Goal: Navigation & Orientation: Understand site structure

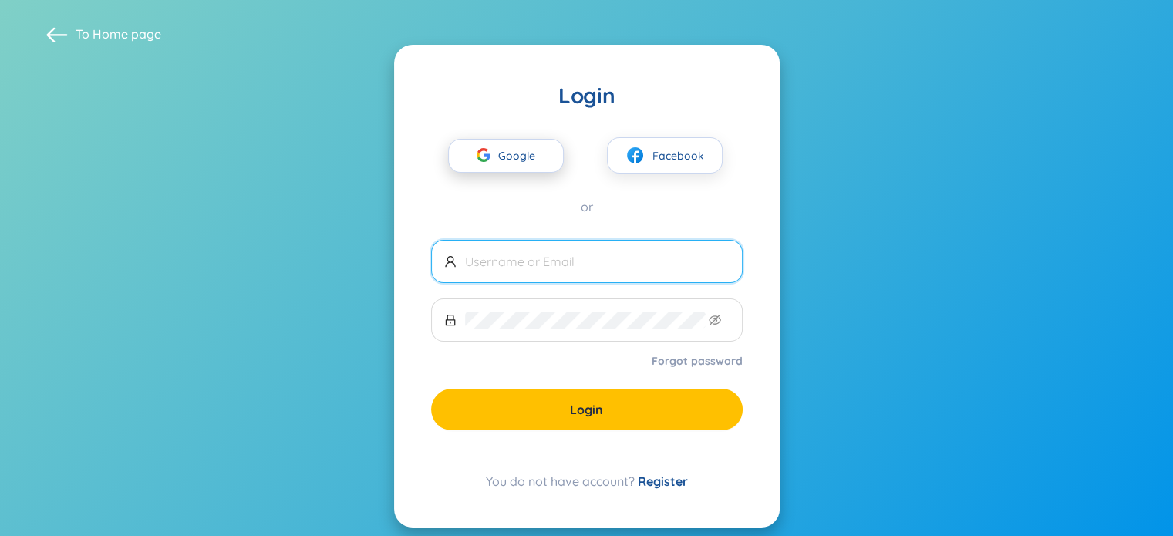
drag, startPoint x: 0, startPoint y: 0, endPoint x: 470, endPoint y: 158, distance: 496.2
click at [470, 158] on div "button" at bounding box center [483, 157] width 29 height 34
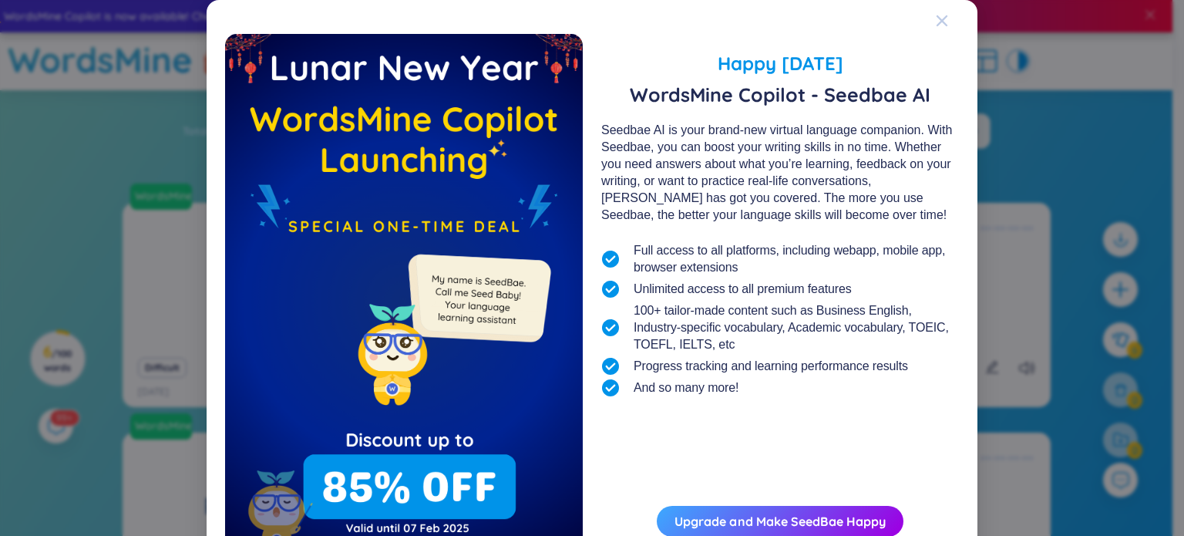
click at [937, 18] on icon "Close" at bounding box center [942, 20] width 11 height 11
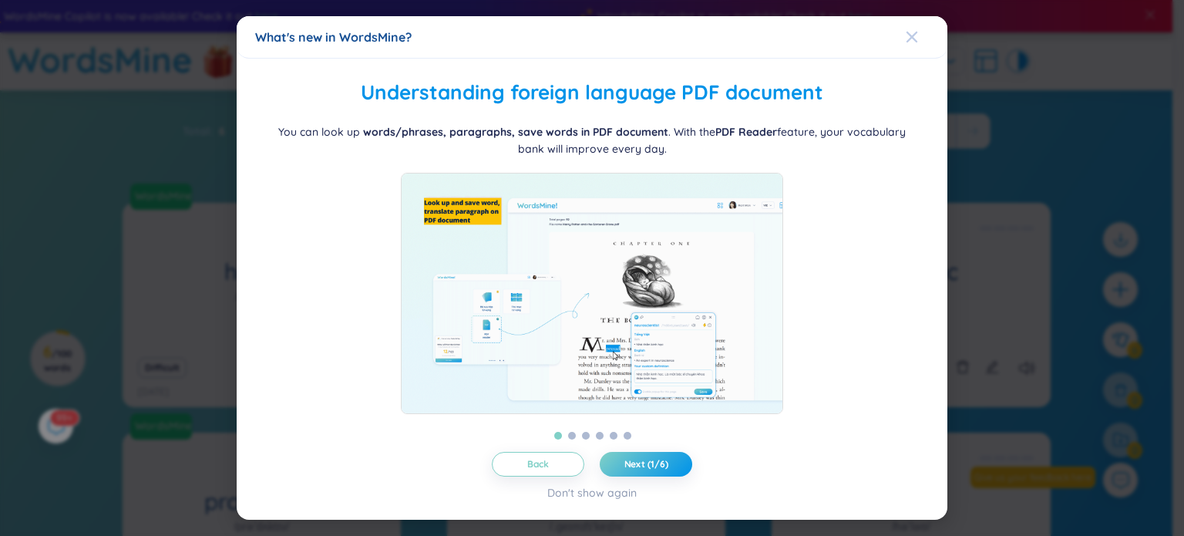
click at [922, 30] on span "Close" at bounding box center [927, 37] width 42 height 42
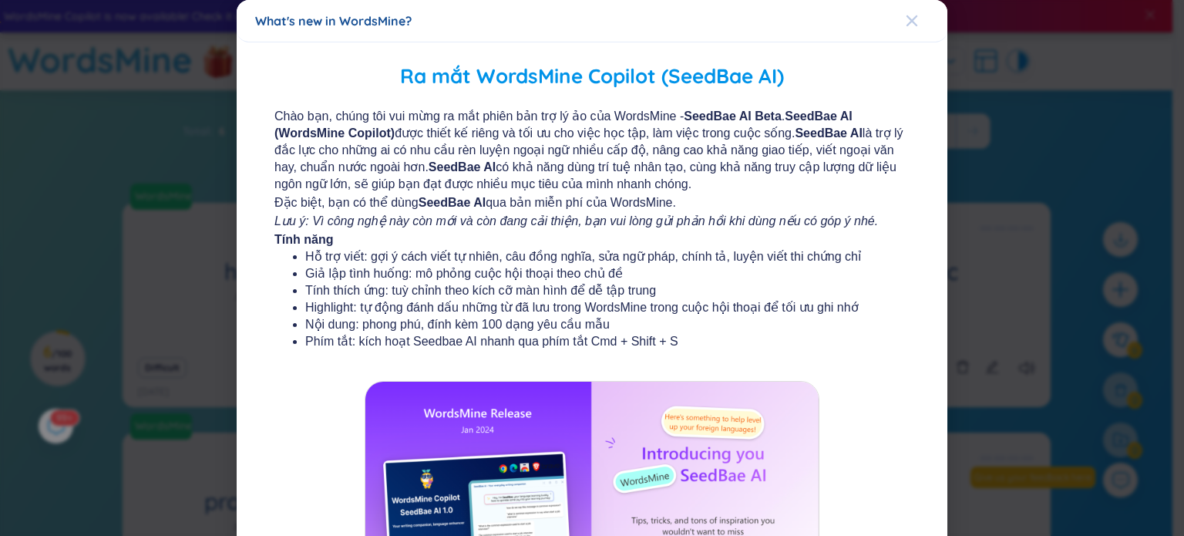
click at [909, 30] on span "Close" at bounding box center [927, 21] width 42 height 42
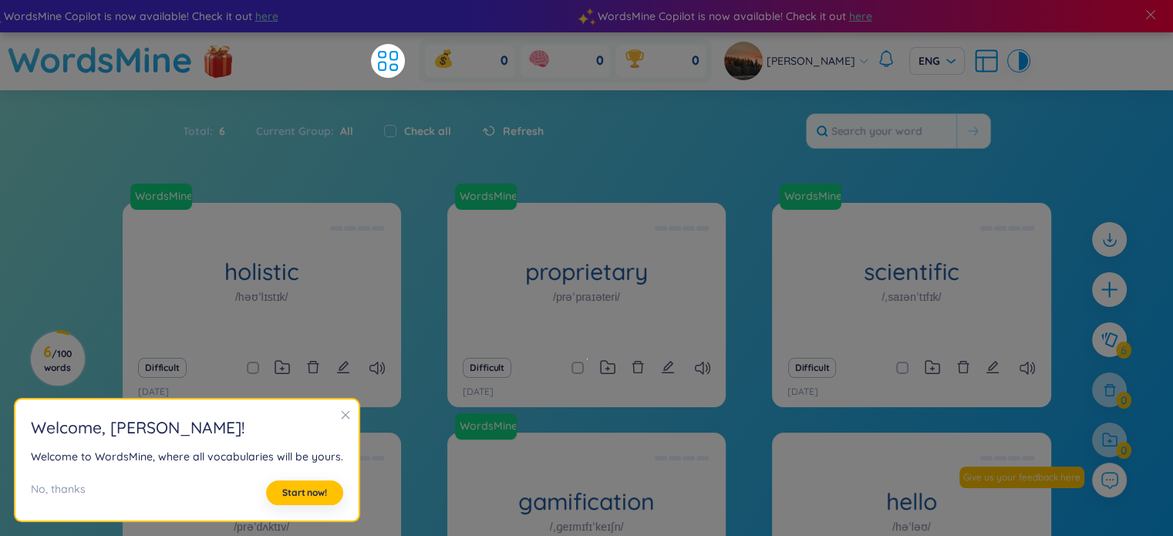
click at [340, 409] on icon "close" at bounding box center [345, 414] width 11 height 11
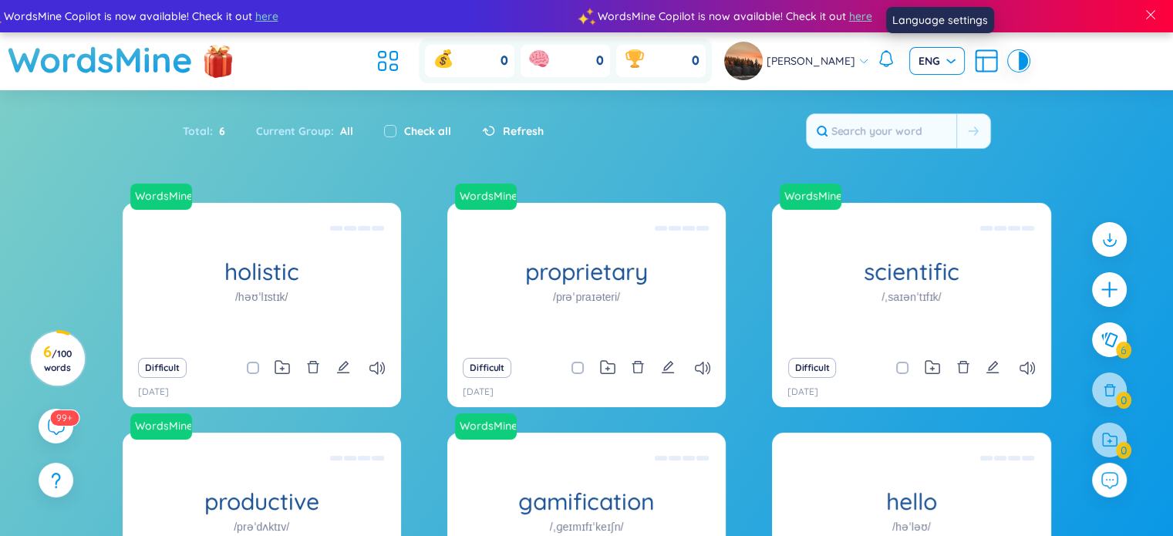
click at [924, 65] on span "ENG" at bounding box center [936, 60] width 37 height 15
click at [931, 120] on div "ENG" at bounding box center [938, 117] width 37 height 17
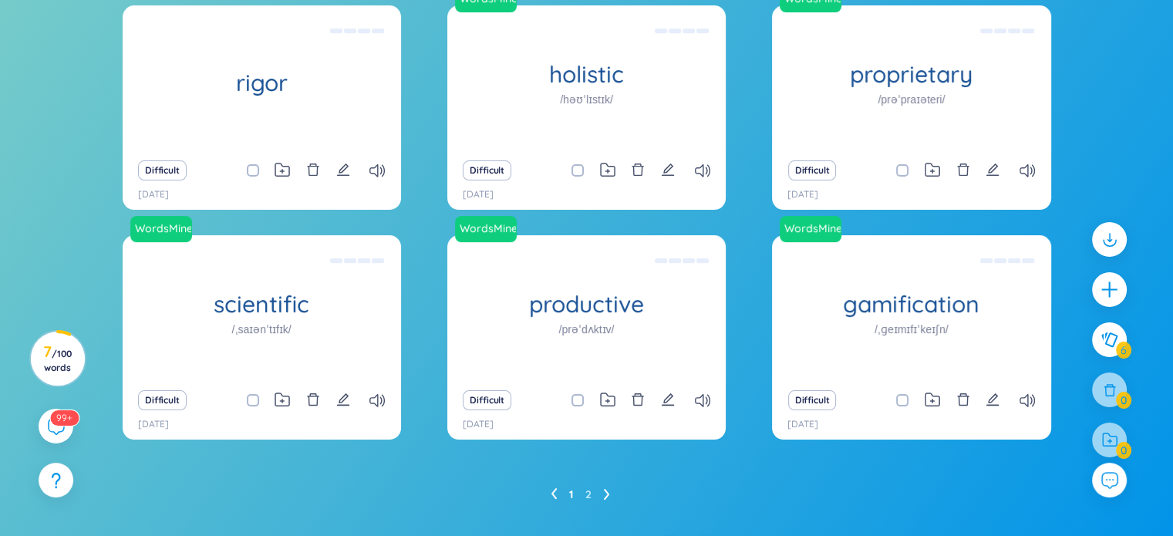
scroll to position [228, 0]
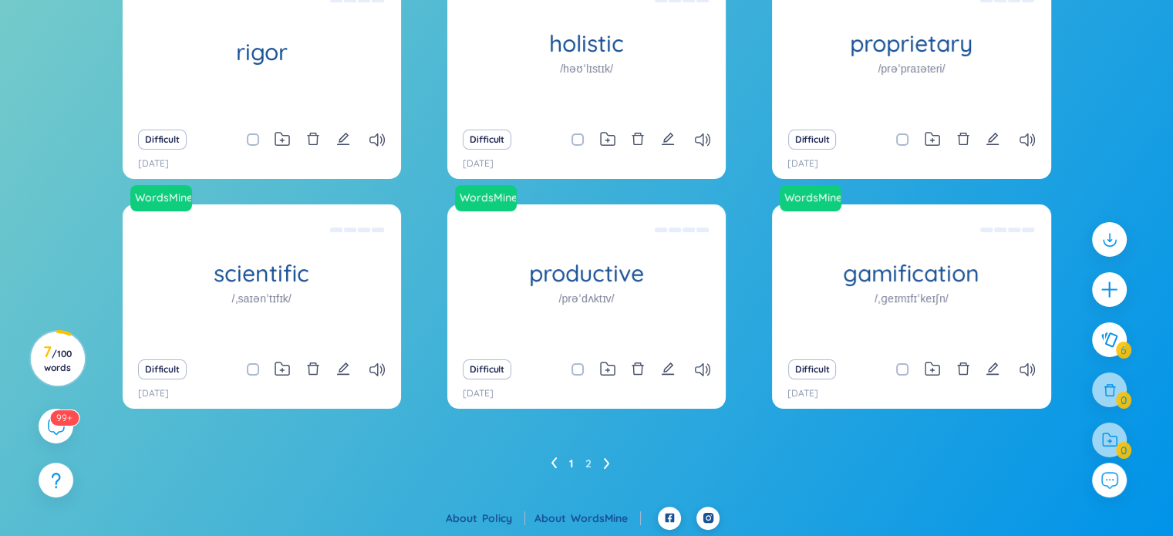
click at [608, 461] on icon at bounding box center [606, 463] width 5 height 11
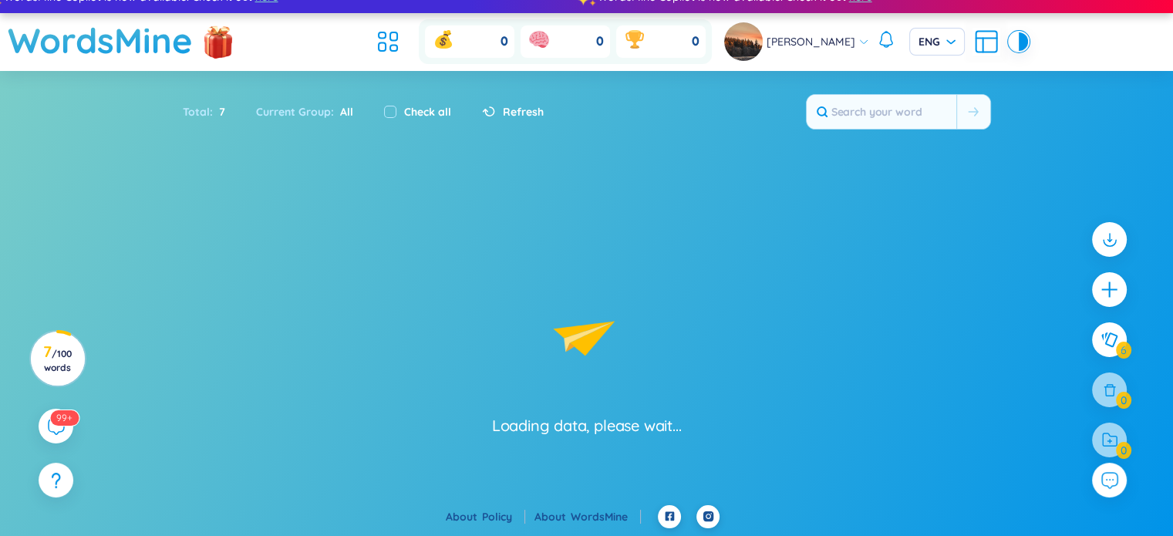
scroll to position [19, 0]
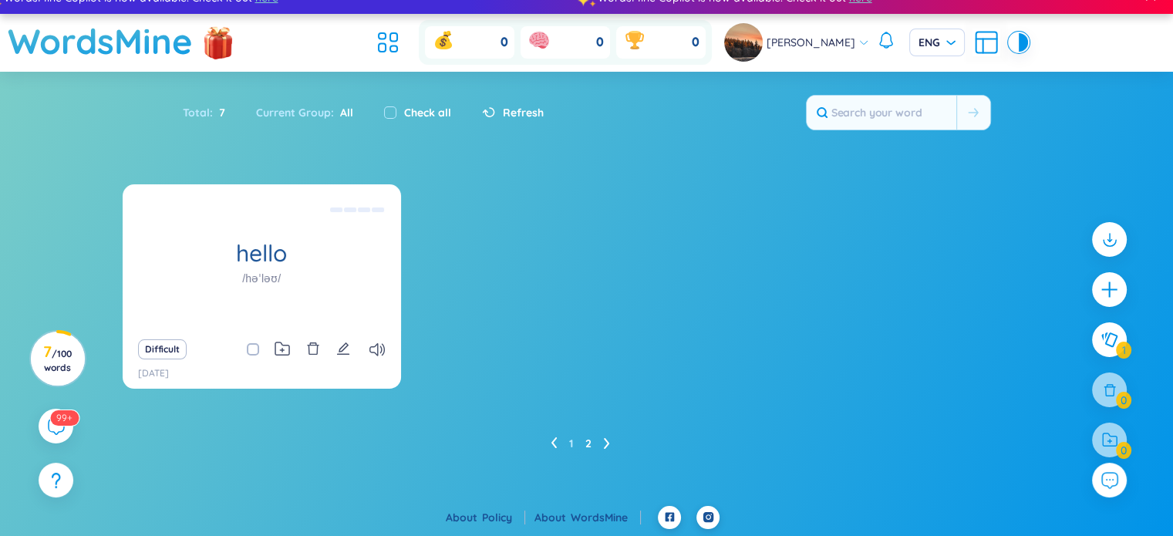
click at [552, 437] on icon at bounding box center [554, 443] width 6 height 12
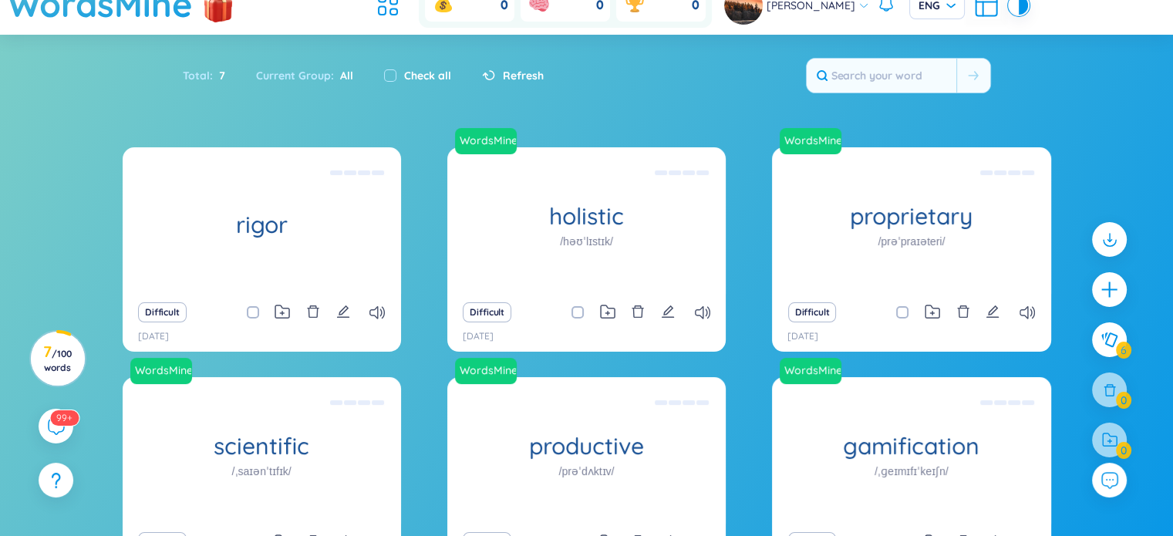
scroll to position [0, 0]
